Goal: Navigation & Orientation: Find specific page/section

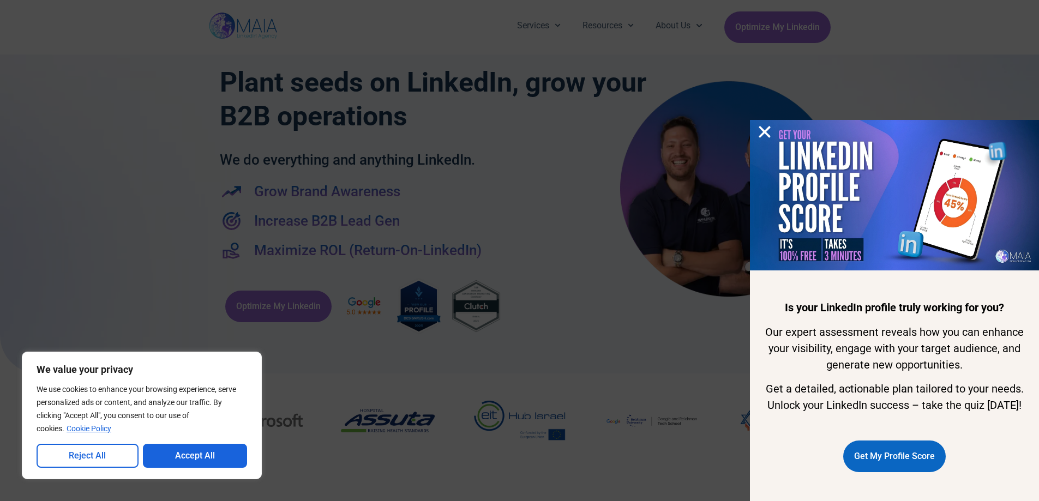
click at [759, 124] on icon "Close" at bounding box center [765, 132] width 16 height 16
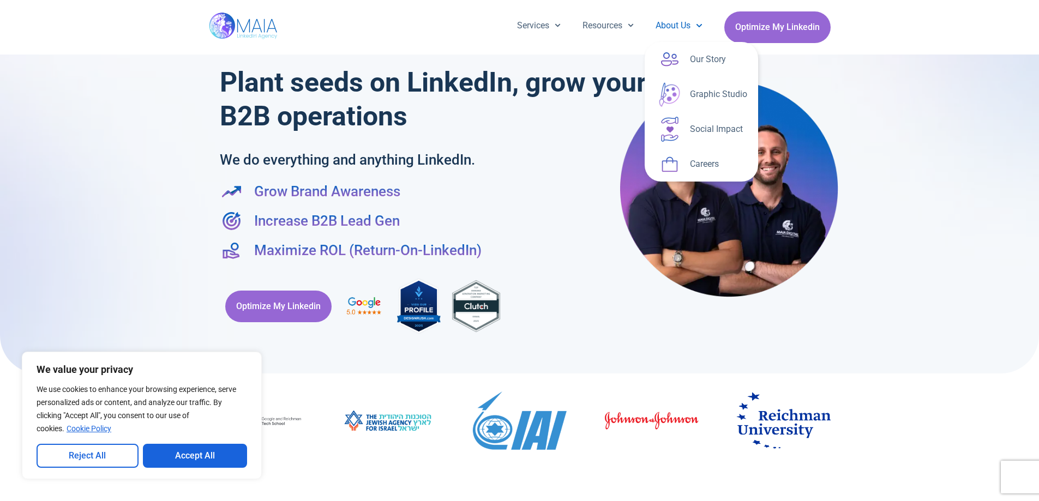
click at [668, 27] on link "About Us" at bounding box center [679, 25] width 68 height 28
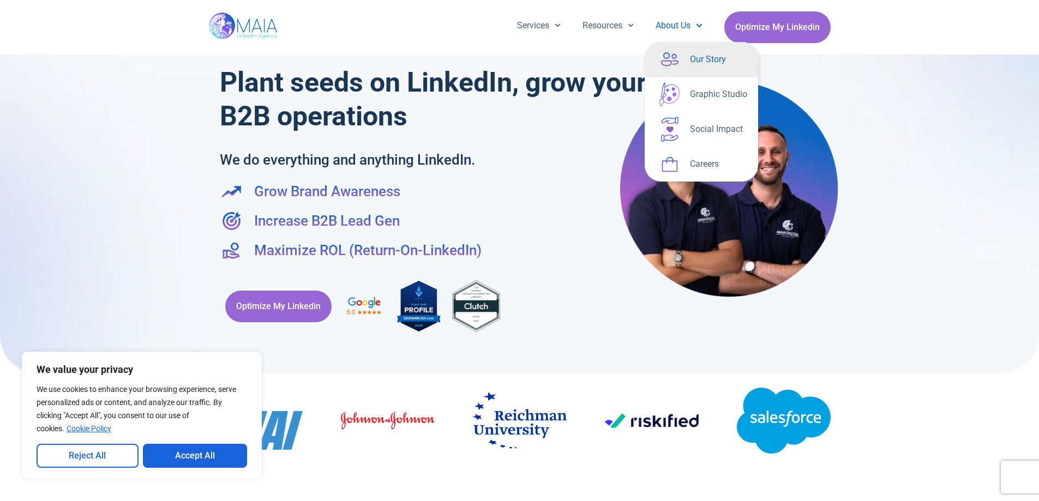
click at [695, 67] on link "Our Story" at bounding box center [701, 59] width 113 height 35
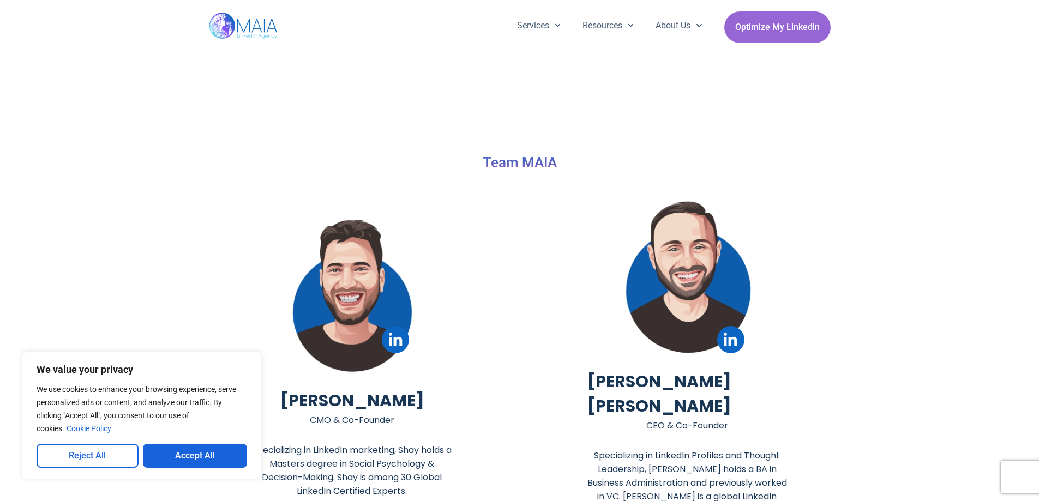
scroll to position [2255, 0]
